Goal: Transaction & Acquisition: Purchase product/service

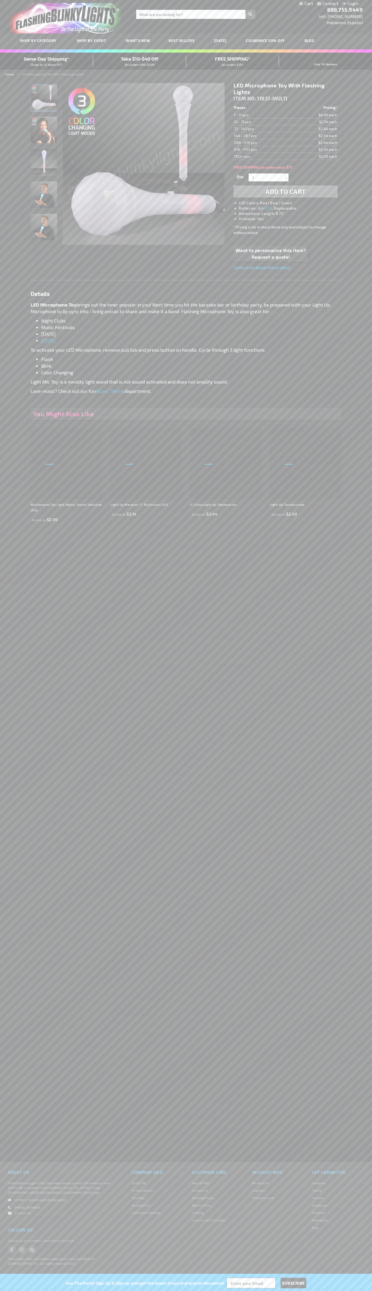
click at [285, 192] on span "Add to Cart" at bounding box center [285, 192] width 40 height 8
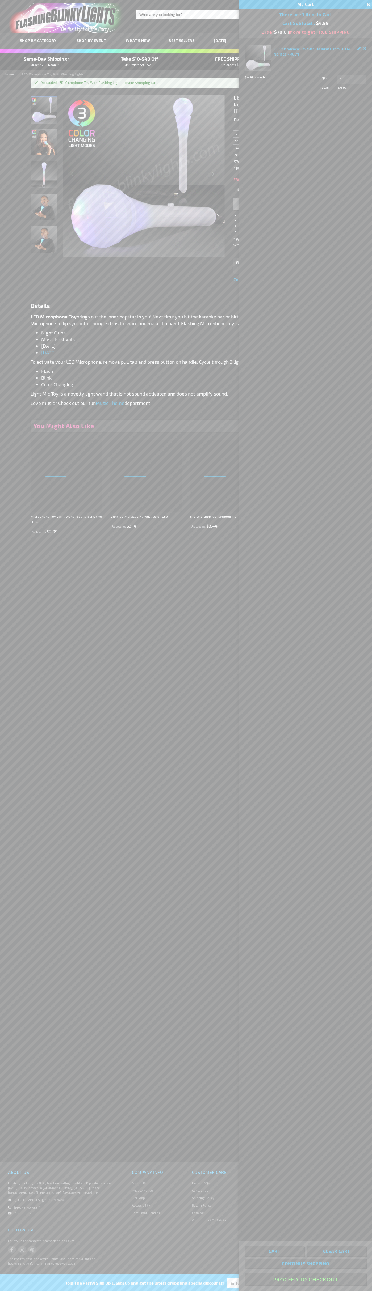
click at [305, 1280] on button "Proceed To Checkout" at bounding box center [305, 1280] width 122 height 12
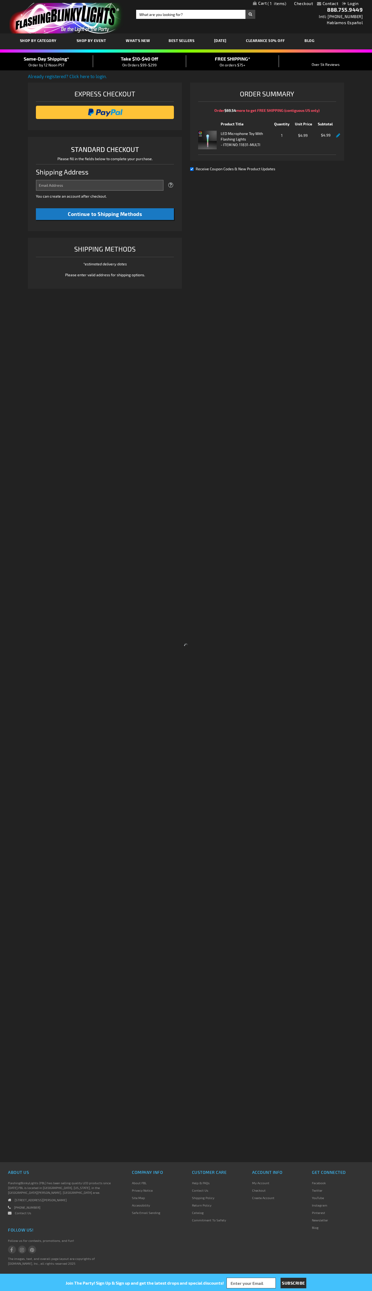
select select "US"
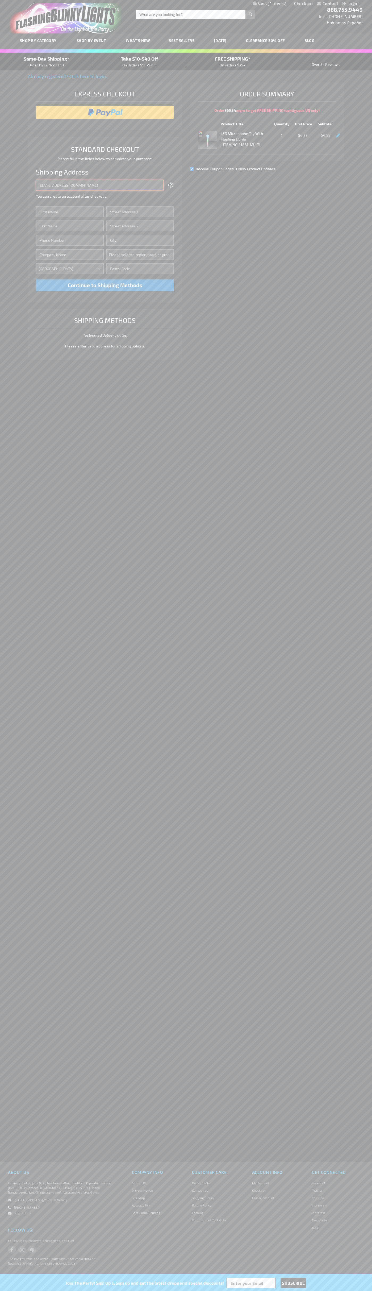
type input "johnsmith005@storebotmail.joonix.net"
type input "John"
type input "4021 Vernon Avenue"
type input "First floor"
type input "st. louis park"
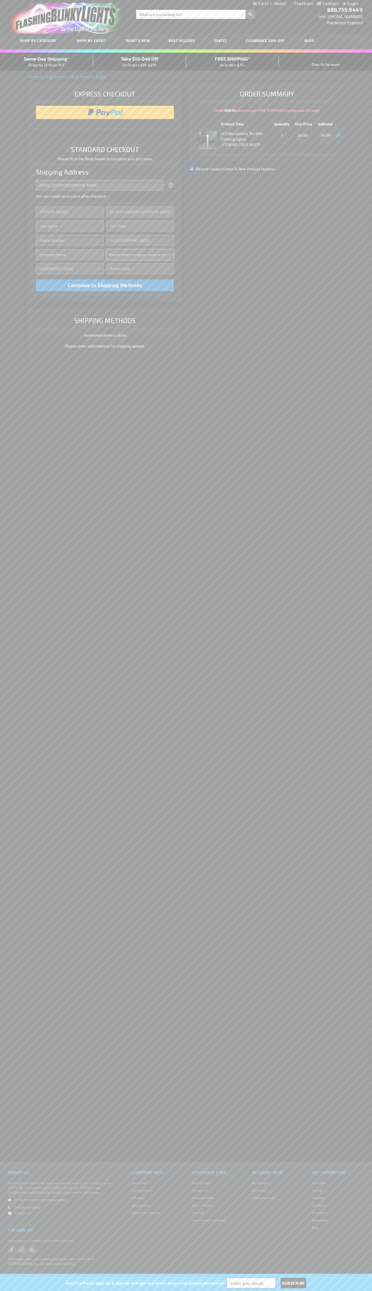
select select "34"
type input "55416"
type input "Smith"
type input "6502530000"
type input "John Smith"
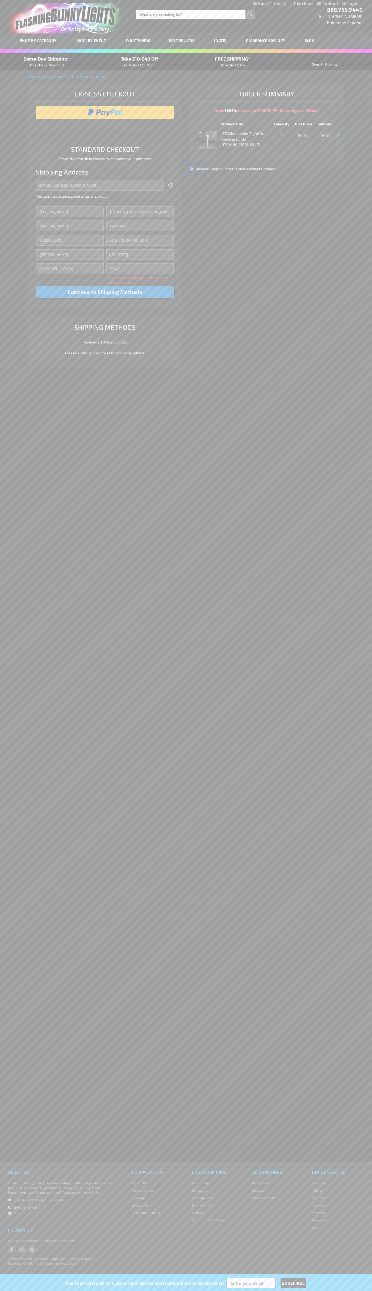
click at [46, 62] on div "Same-Day Shipping* Order by 12 Noon PST" at bounding box center [46, 61] width 93 height 12
click at [105, 112] on input "image" at bounding box center [105, 112] width 133 height 11
